Goal: Obtain resource: Obtain resource

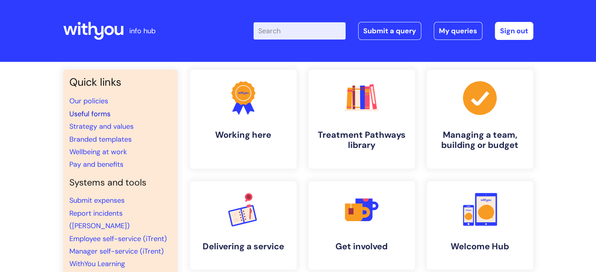
click at [101, 112] on link "Useful forms" at bounding box center [89, 113] width 41 height 9
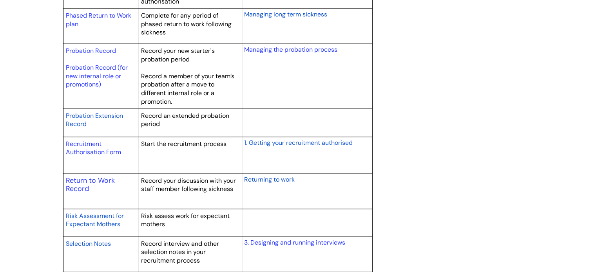
scroll to position [1106, 0]
click at [92, 152] on link "Recruitment Authorisation Form" at bounding box center [93, 147] width 55 height 17
